Goal: Task Accomplishment & Management: Manage account settings

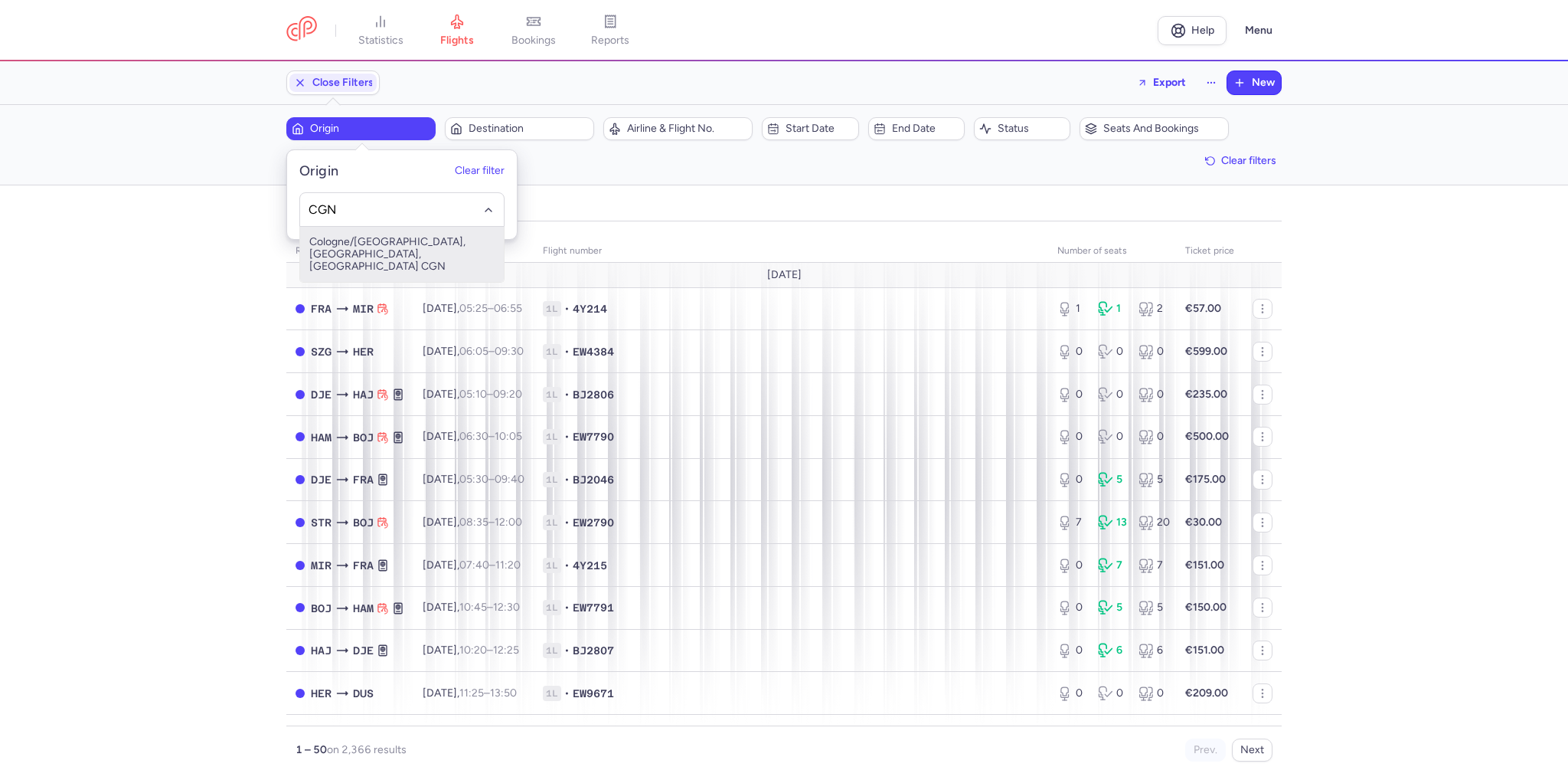
drag, startPoint x: 386, startPoint y: 241, endPoint x: 483, endPoint y: 181, distance: 114.1
click at [386, 242] on span "Cologne/[GEOGRAPHIC_DATA], [GEOGRAPHIC_DATA], [GEOGRAPHIC_DATA] CGN" at bounding box center [402, 254] width 204 height 55
type input "CGN"
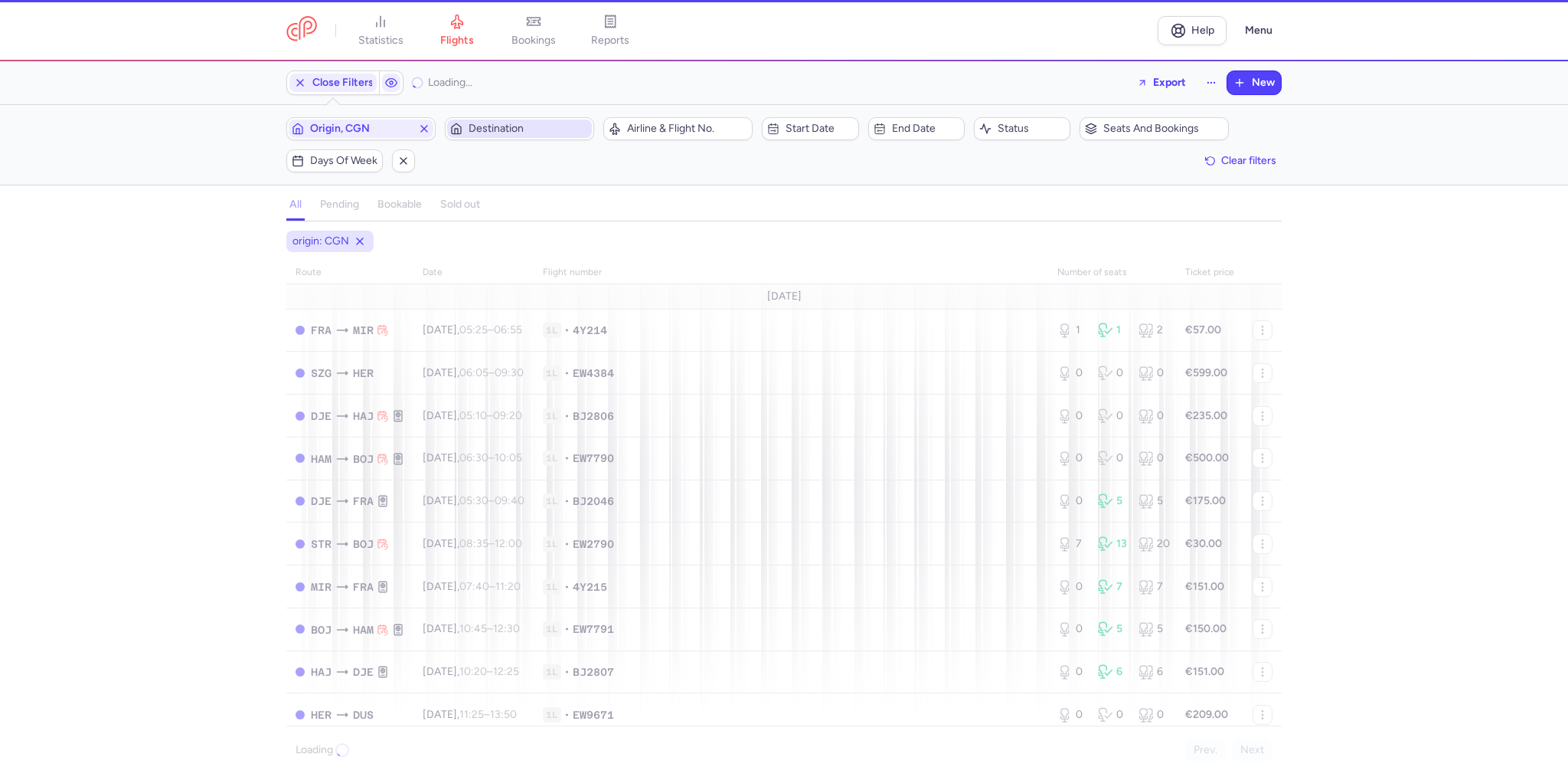
click at [512, 136] on span "Destination" at bounding box center [520, 129] width 145 height 19
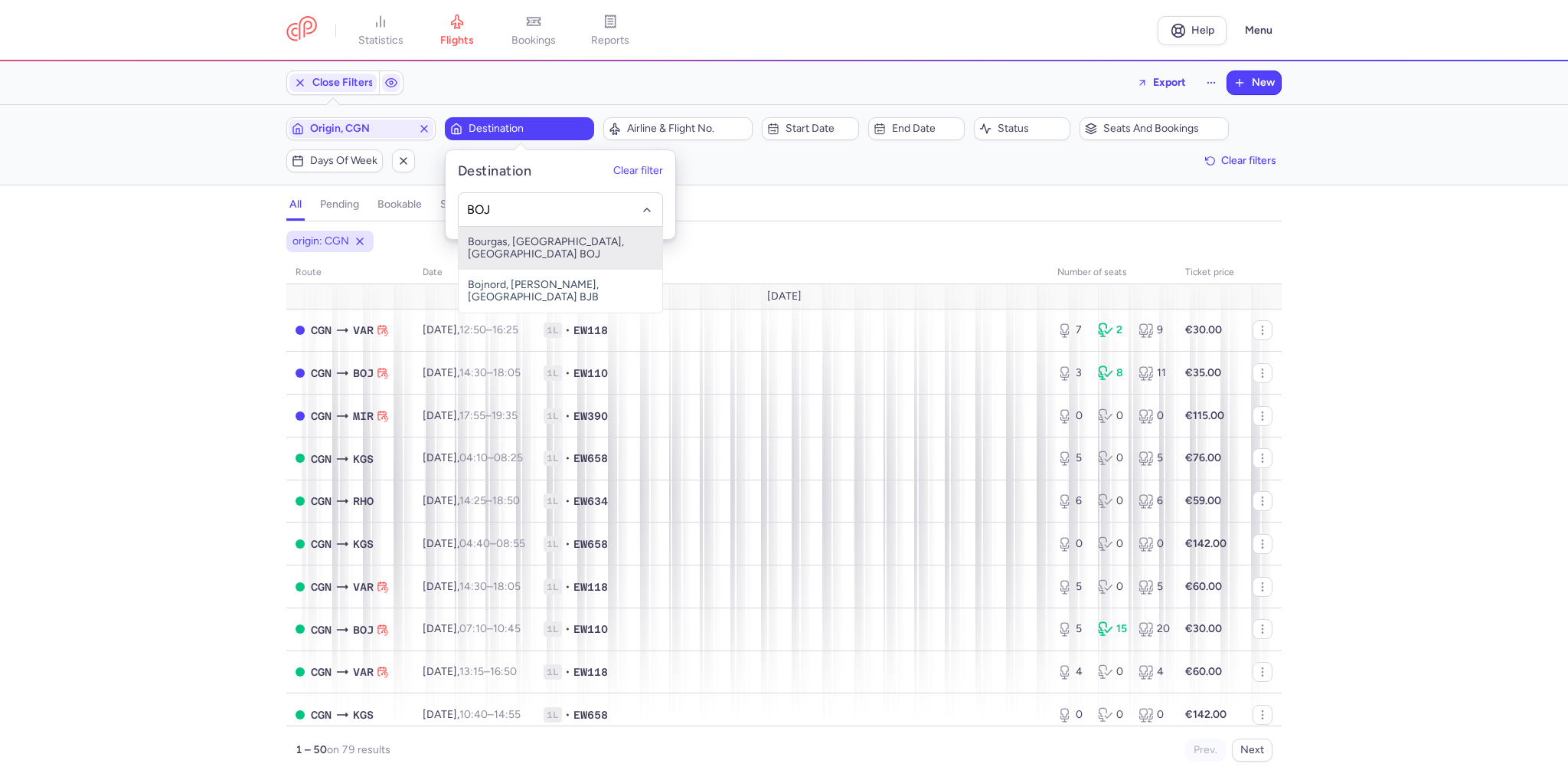
click at [557, 238] on span "Bourgas, [GEOGRAPHIC_DATA], [GEOGRAPHIC_DATA] BOJ" at bounding box center [560, 248] width 204 height 43
type input "BOJ"
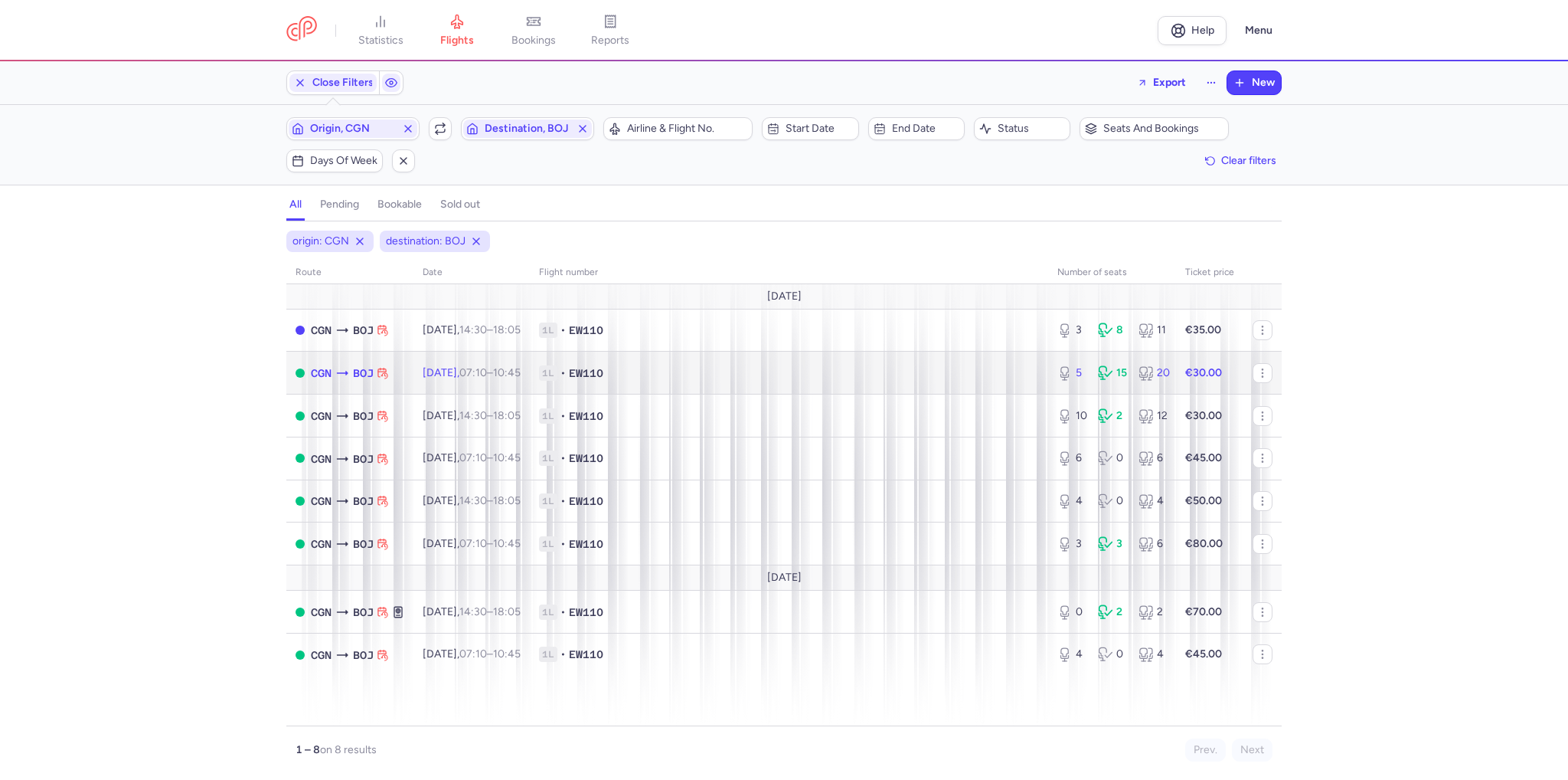
click at [597, 377] on span "EW110" at bounding box center [586, 373] width 34 height 15
select select "days"
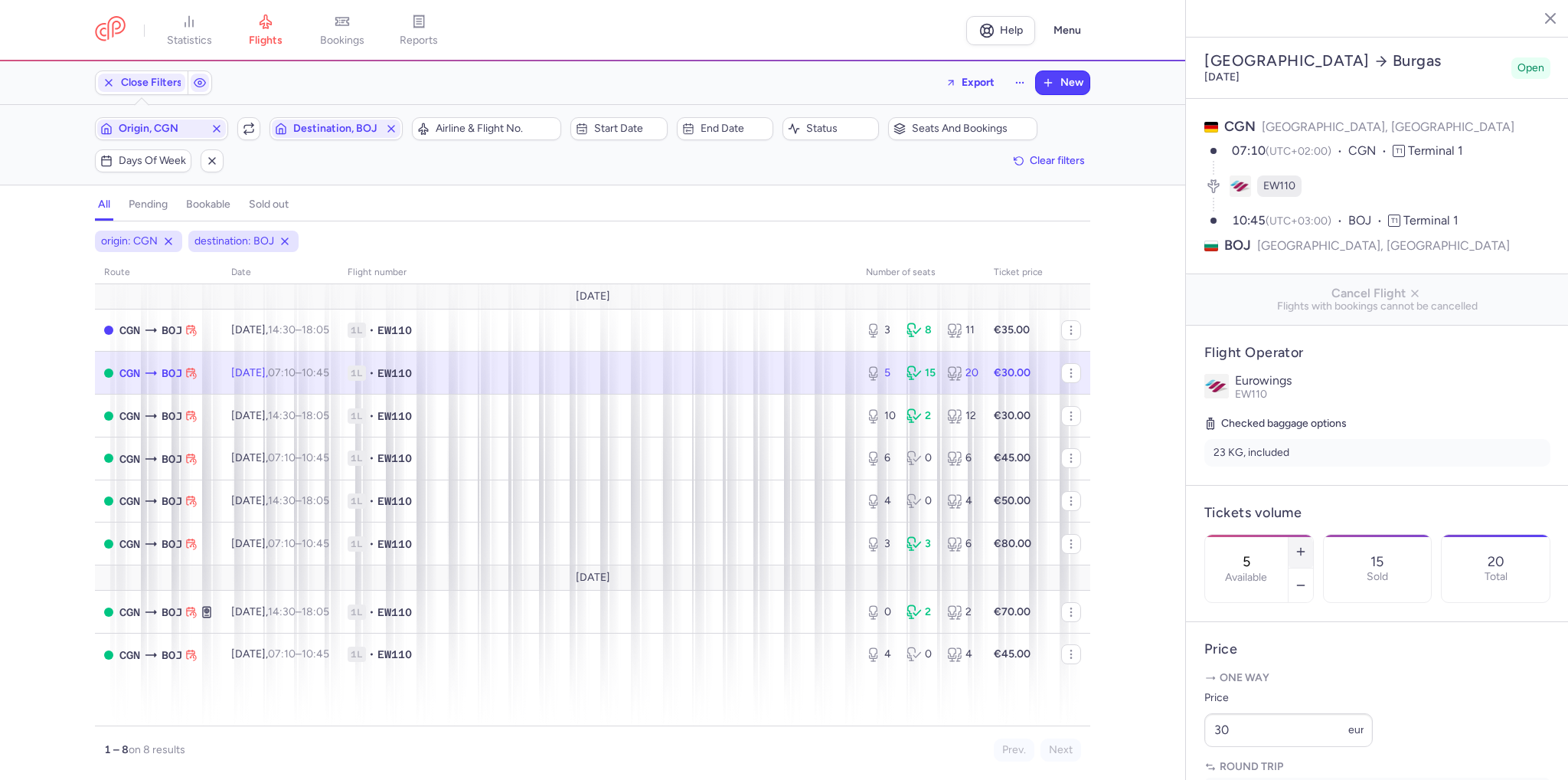
click at [1313, 535] on button "button" at bounding box center [1301, 551] width 25 height 33
click at [1313, 568] on button "button" at bounding box center [1301, 585] width 25 height 33
type input "4"
click at [1269, 734] on button "Save changes" at bounding box center [1255, 749] width 102 height 33
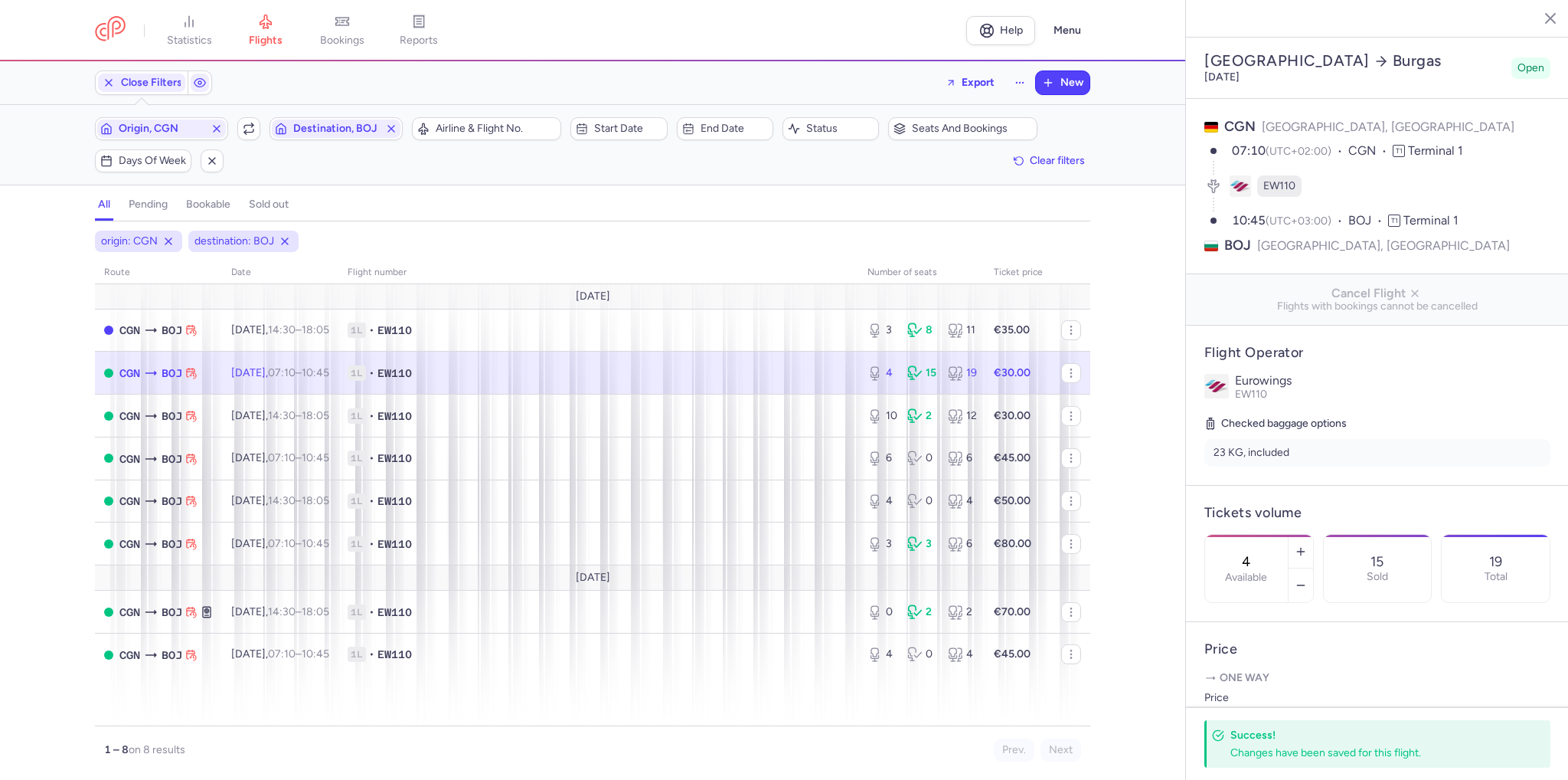
click at [1127, 434] on div "origin: CGN destination: BOJ route date Flight number number of seats Ticket pr…" at bounding box center [593, 505] width 1186 height 550
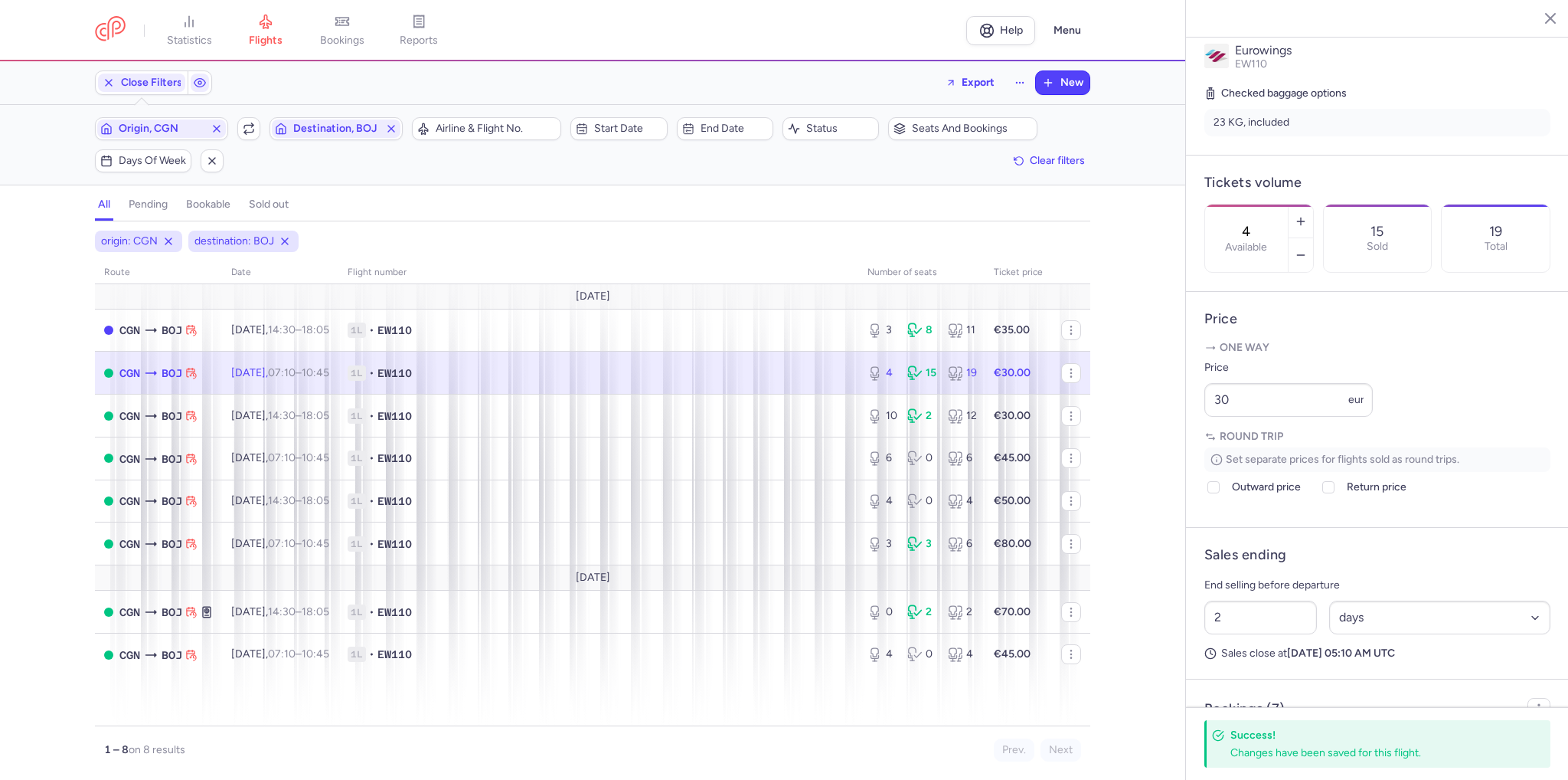
scroll to position [297, 0]
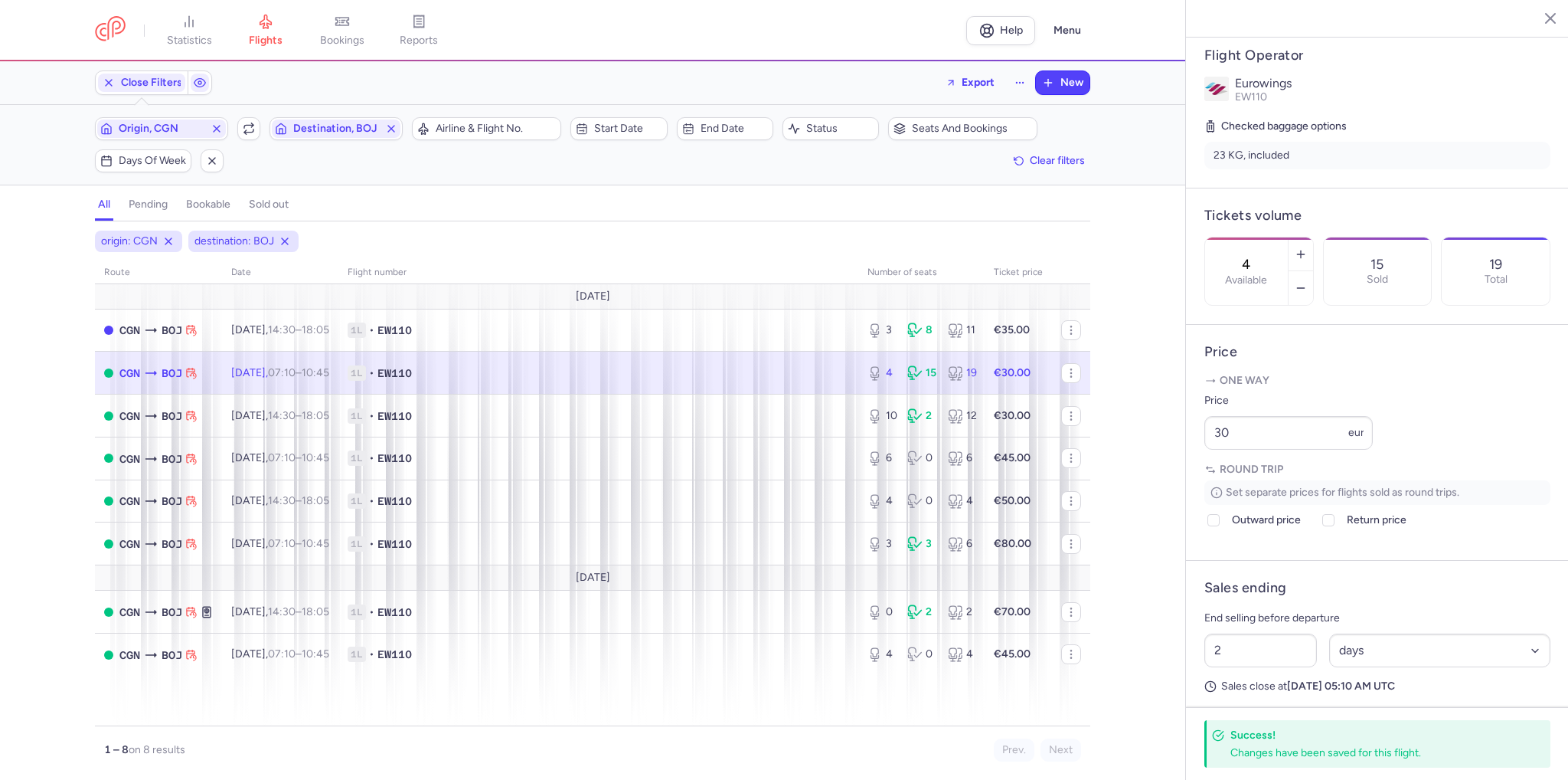
click at [1546, 16] on icon "button" at bounding box center [1539, 18] width 15 height 15
